Goal: Task Accomplishment & Management: Complete application form

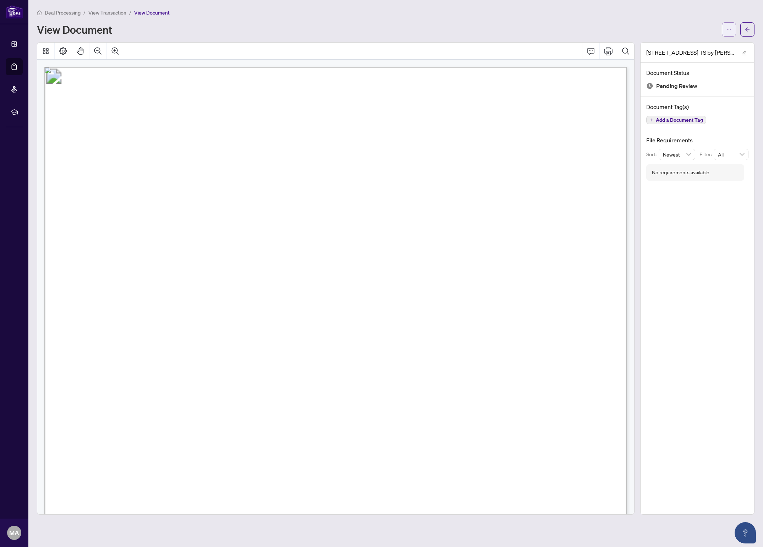
click at [732, 30] on button "button" at bounding box center [729, 29] width 14 height 14
click at [689, 43] on span "Download" at bounding box center [704, 45] width 54 height 8
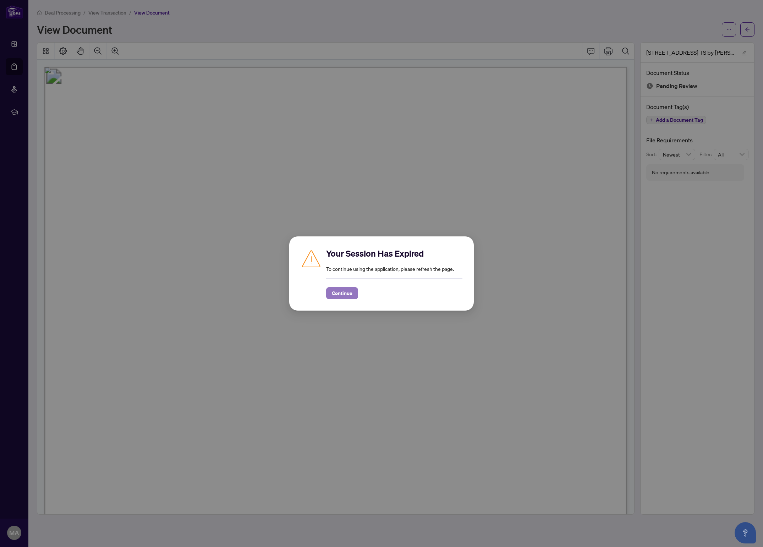
click at [334, 296] on span "Continue" at bounding box center [342, 293] width 21 height 11
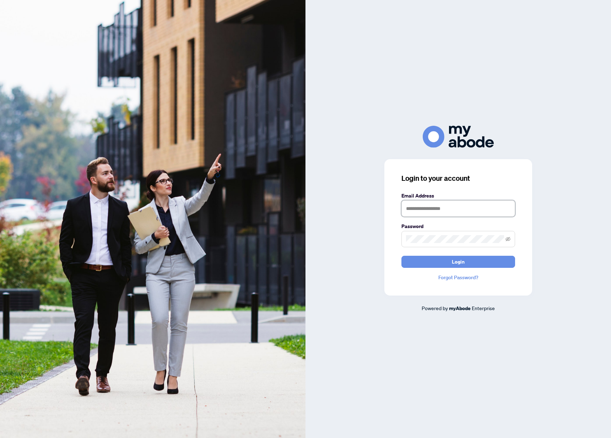
type input "**********"
click at [441, 261] on button "Login" at bounding box center [458, 262] width 114 height 12
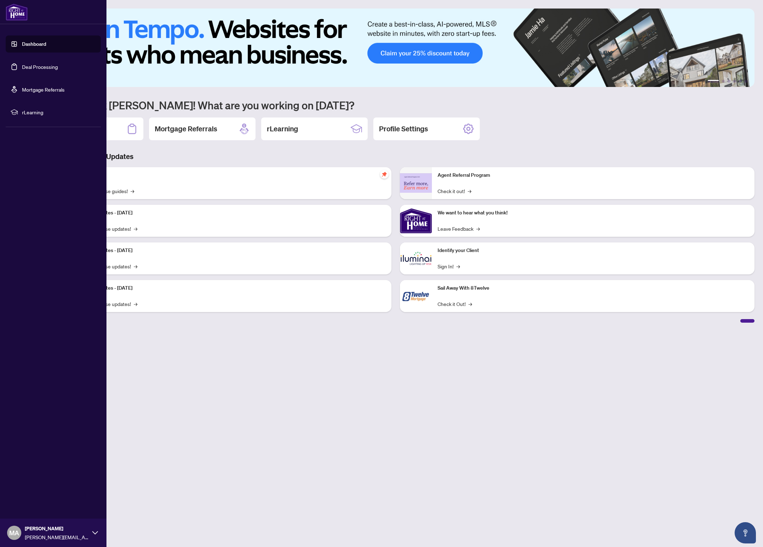
click at [37, 67] on link "Deal Processing" at bounding box center [40, 67] width 36 height 6
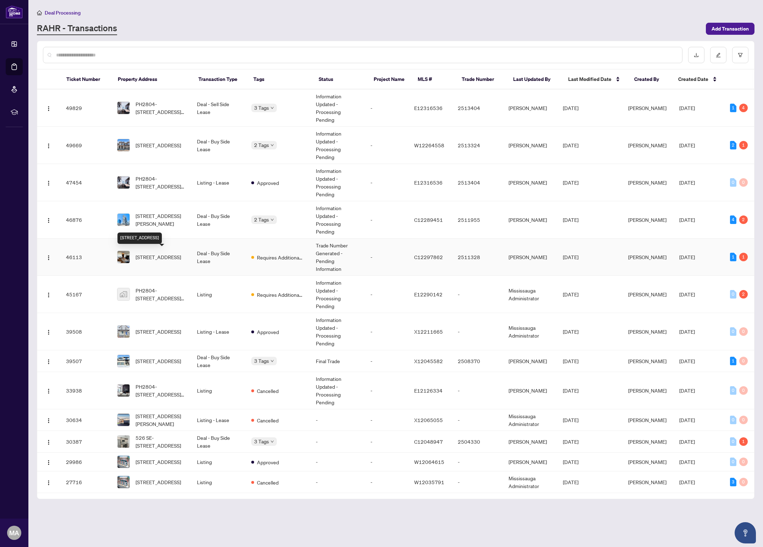
click at [164, 255] on span "4406-832 Bay St, Toronto, Ontario M5S 1Z6, Canada" at bounding box center [158, 257] width 45 height 8
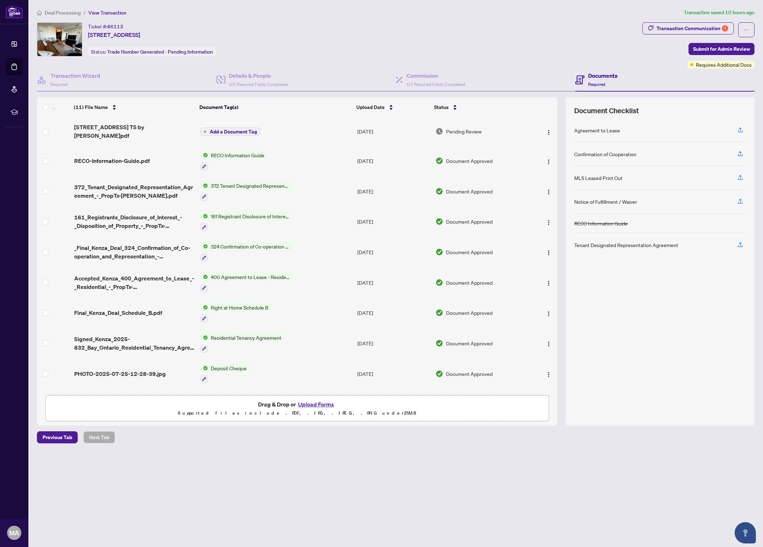
click at [321, 402] on button "Upload Forms" at bounding box center [316, 404] width 40 height 9
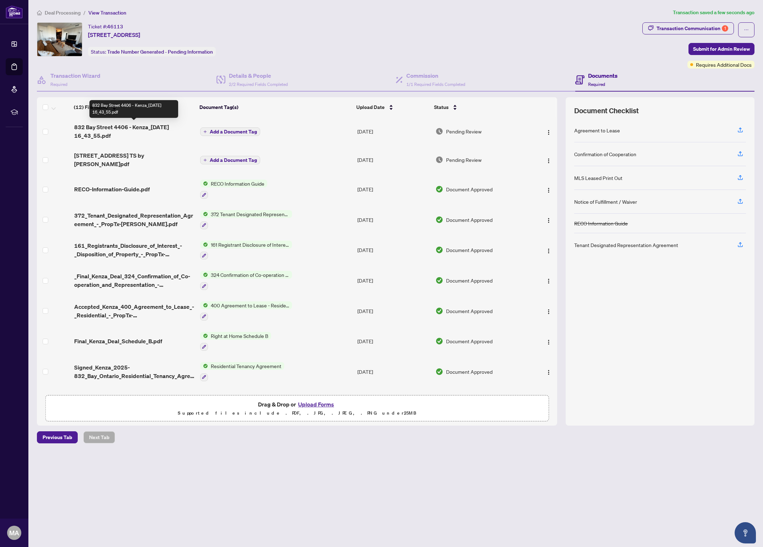
click at [164, 125] on span "832 Bay Street 4406 - Kenza_2025-09-03 16_43_55.pdf" at bounding box center [134, 131] width 120 height 17
click at [235, 129] on span "Add a Document Tag" at bounding box center [233, 131] width 47 height 5
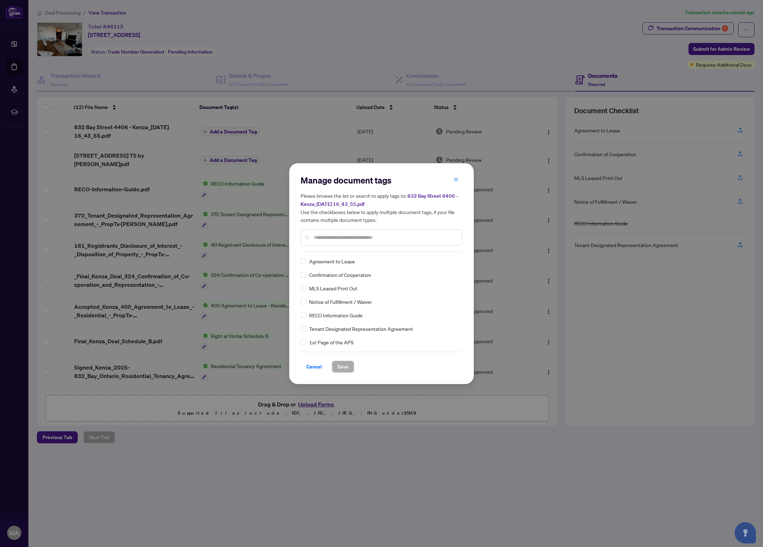
click at [308, 248] on div "Manage document tags Please browse the list or search to apply tags to: 832 Bay…" at bounding box center [382, 213] width 162 height 77
click at [357, 235] on input "text" at bounding box center [385, 238] width 143 height 8
type input "*****"
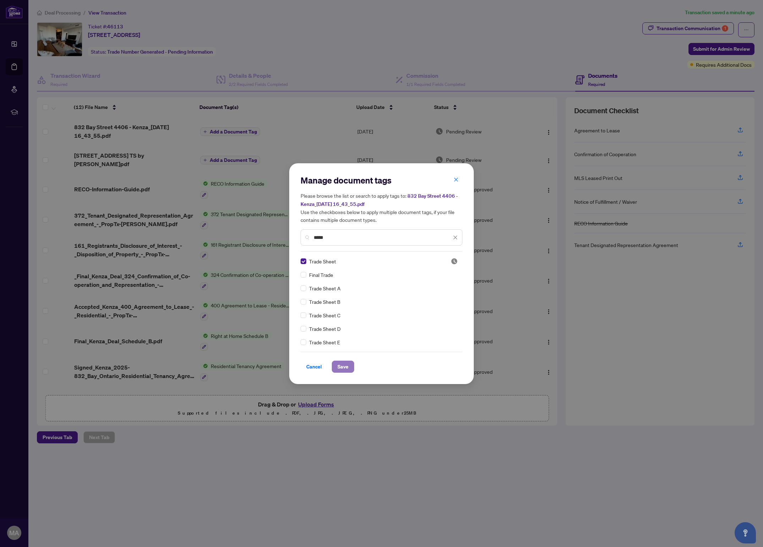
click at [346, 367] on span "Save" at bounding box center [343, 366] width 11 height 11
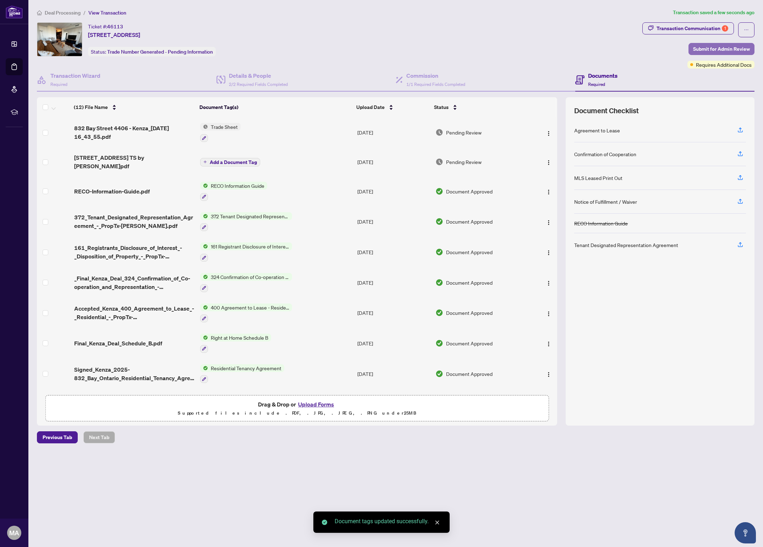
click at [707, 45] on span "Submit for Admin Review" at bounding box center [721, 48] width 57 height 11
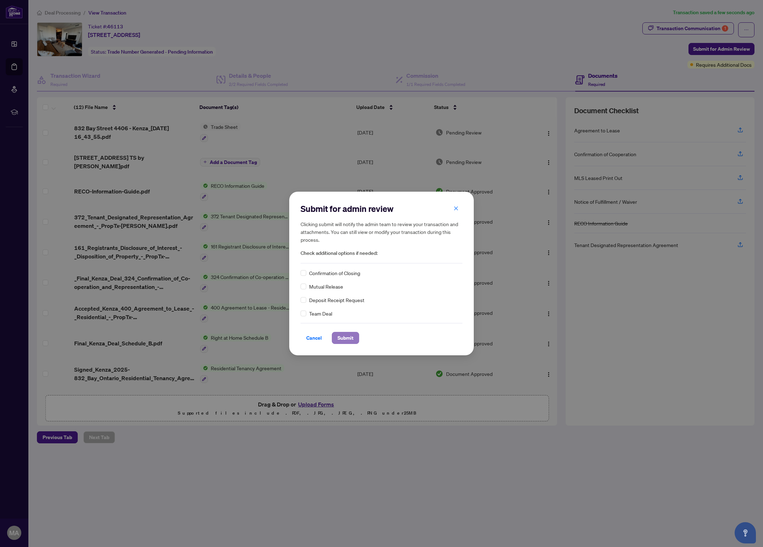
click at [339, 336] on span "Submit" at bounding box center [346, 337] width 16 height 11
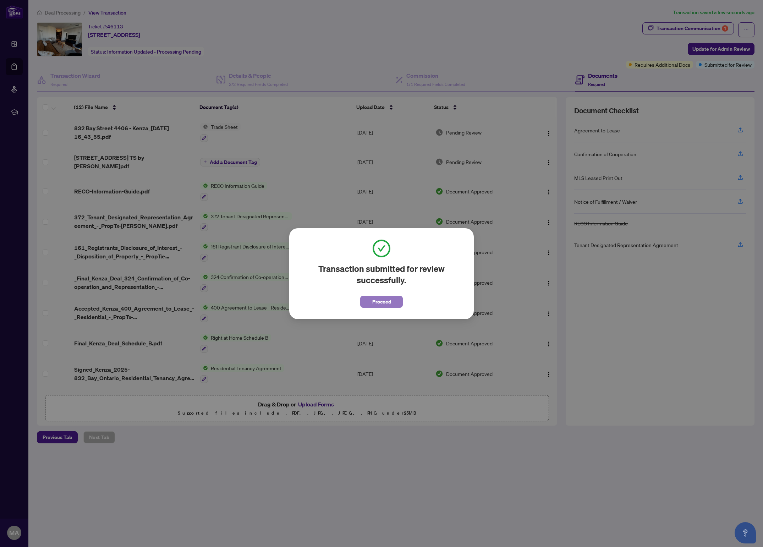
click at [376, 299] on span "Proceed" at bounding box center [381, 301] width 19 height 11
